Goal: Go to known website: Access a specific website the user already knows

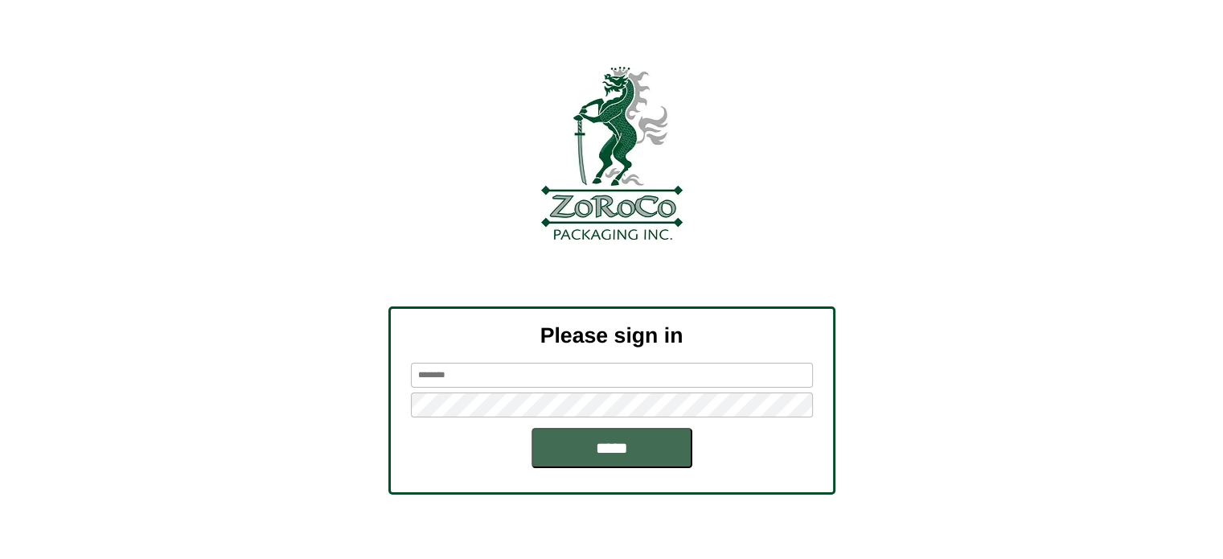
type input "********"
click at [576, 444] on input "*****" at bounding box center [611, 448] width 161 height 40
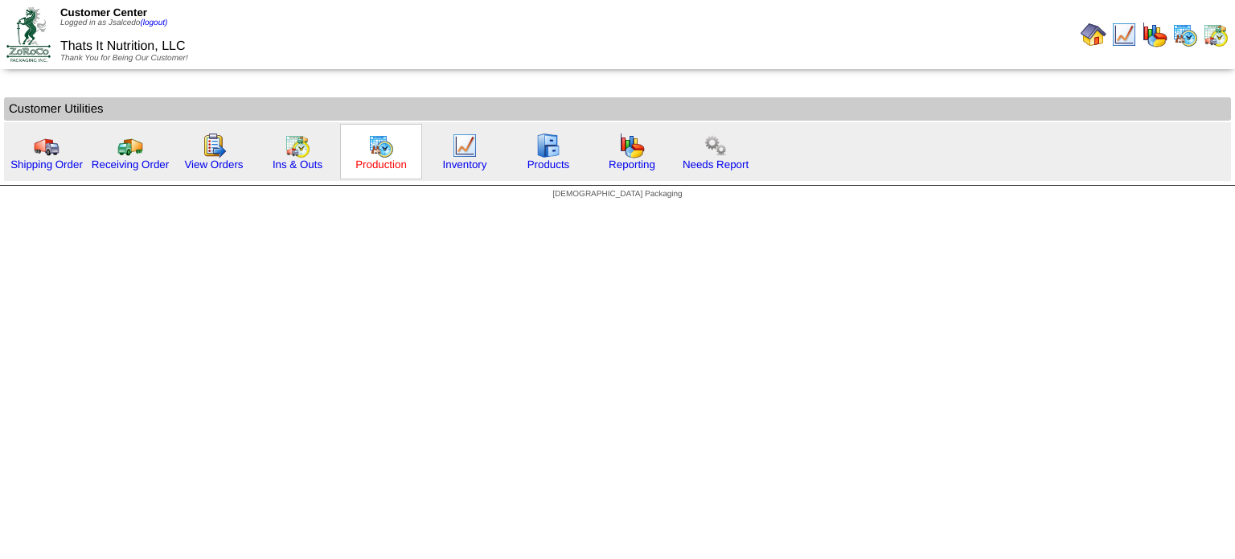
click at [359, 159] on link "Production" at bounding box center [380, 164] width 51 height 12
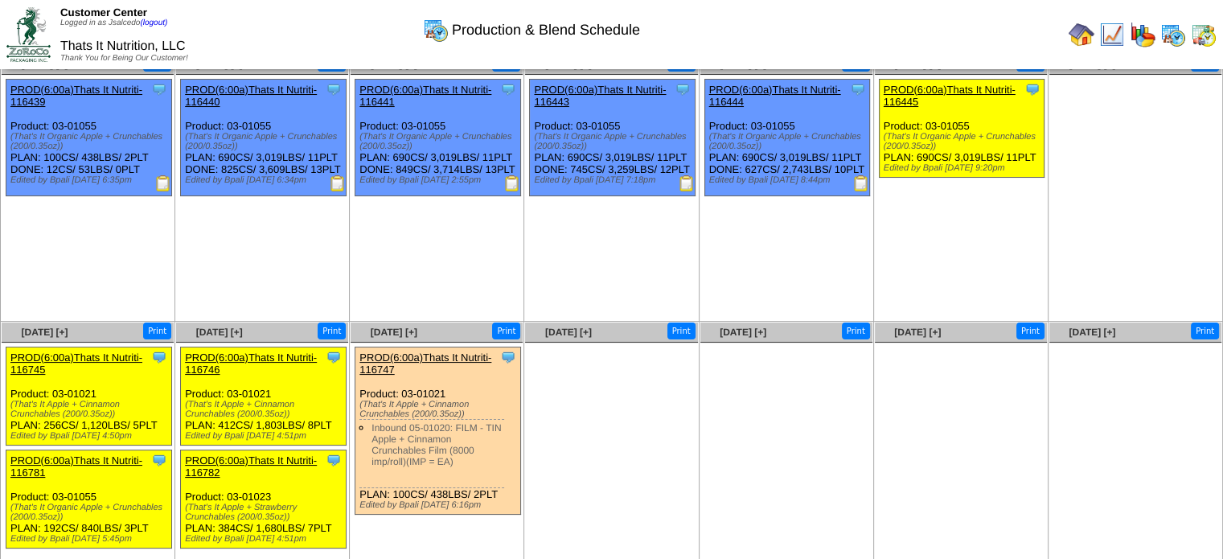
scroll to position [110, 0]
